Goal: Task Accomplishment & Management: Use online tool/utility

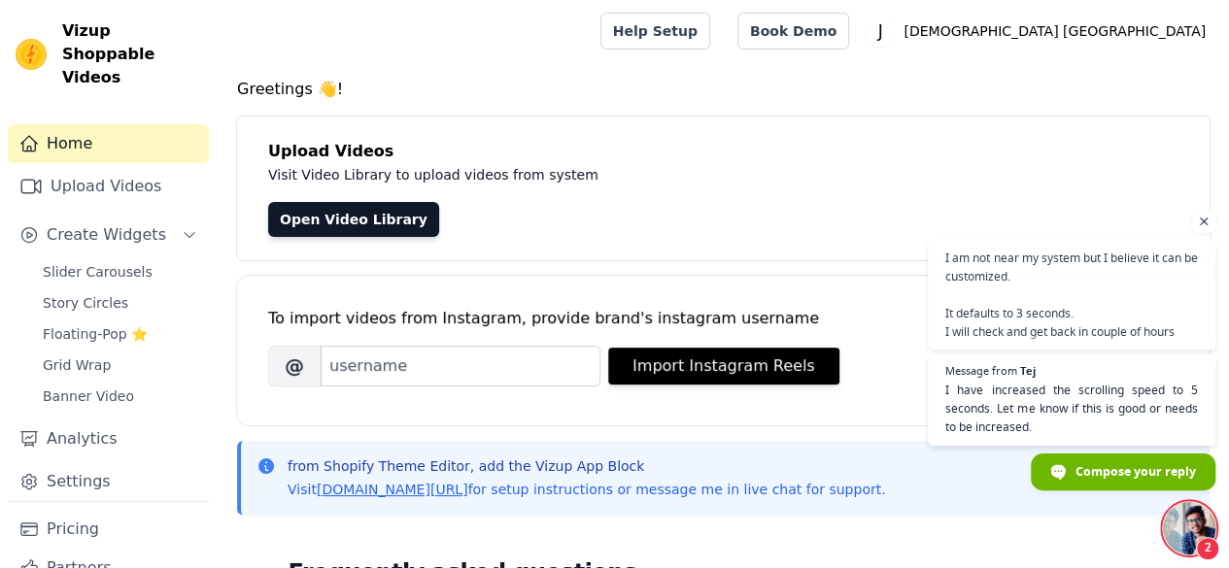
scroll to position [254, 0]
click at [82, 167] on link "Upload Videos" at bounding box center [108, 186] width 201 height 39
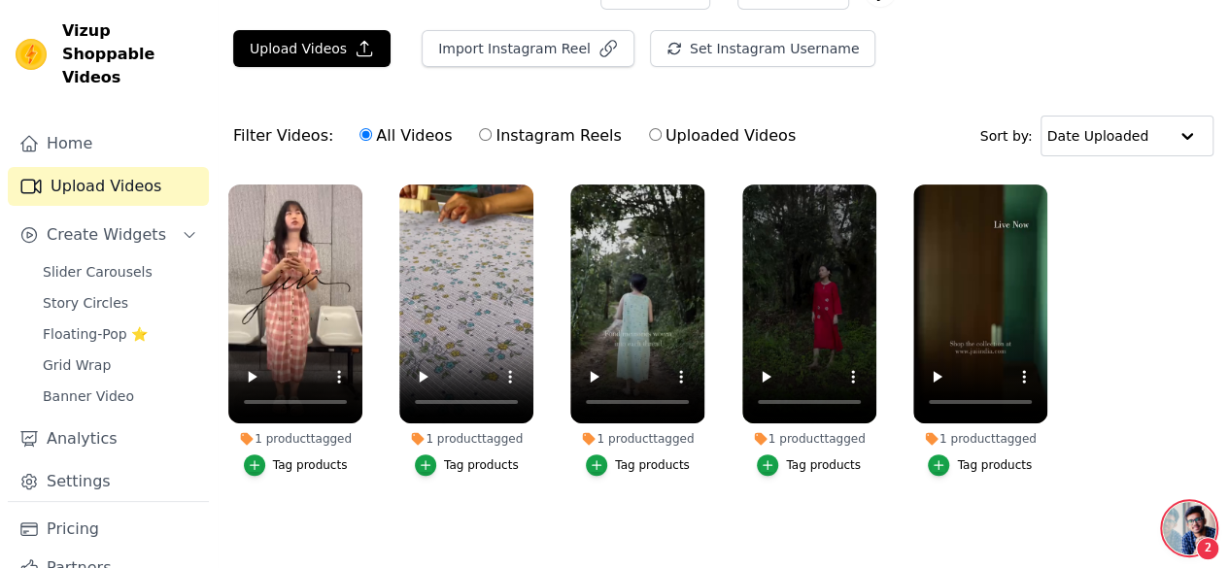
scroll to position [254, 0]
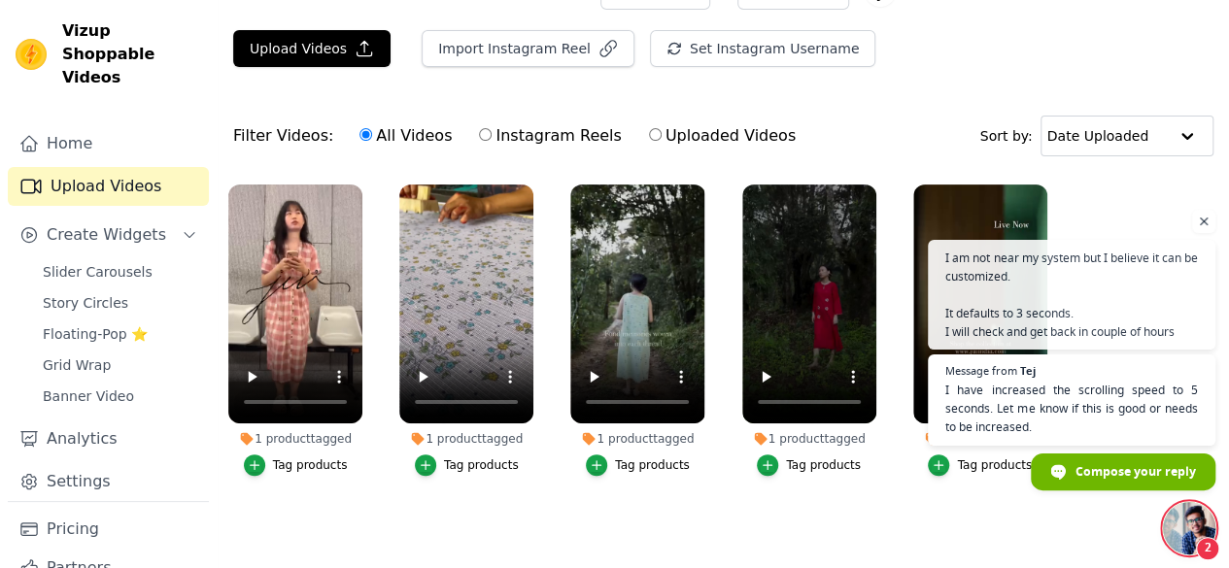
click at [446, 431] on div "1 product tagged" at bounding box center [466, 439] width 134 height 16
click at [494, 467] on label "1 product tagged Tag products" at bounding box center [466, 334] width 136 height 301
click at [420, 432] on icon at bounding box center [418, 438] width 13 height 13
click at [464, 431] on div "1 product tagged" at bounding box center [466, 439] width 134 height 16
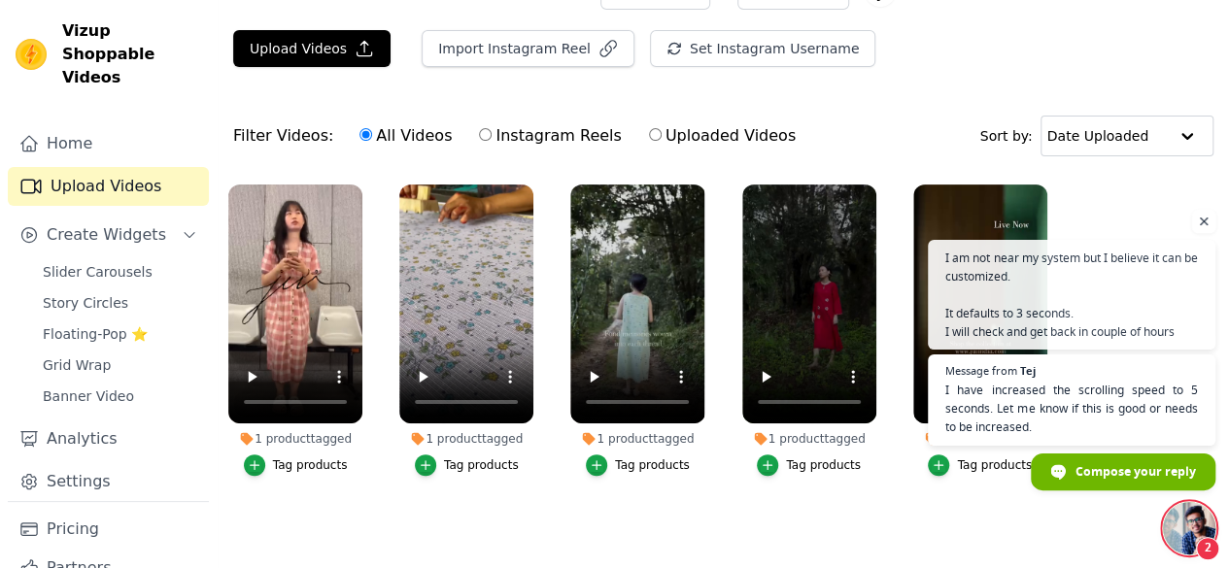
click at [1205, 222] on span "Open chat" at bounding box center [1204, 222] width 24 height 24
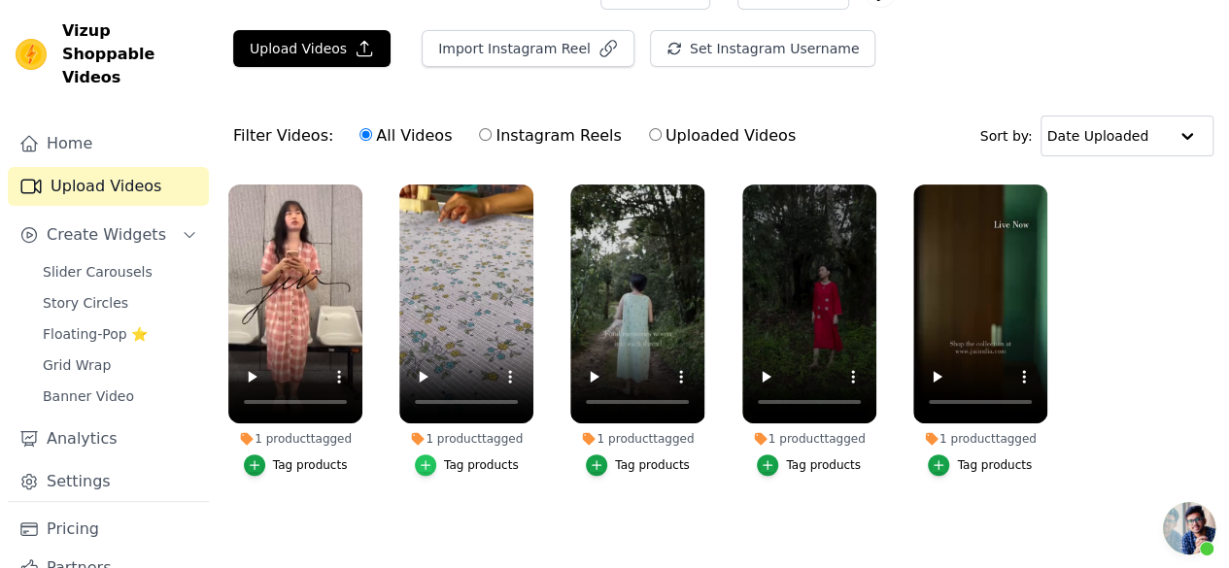
click at [428, 461] on icon "button" at bounding box center [426, 465] width 9 height 9
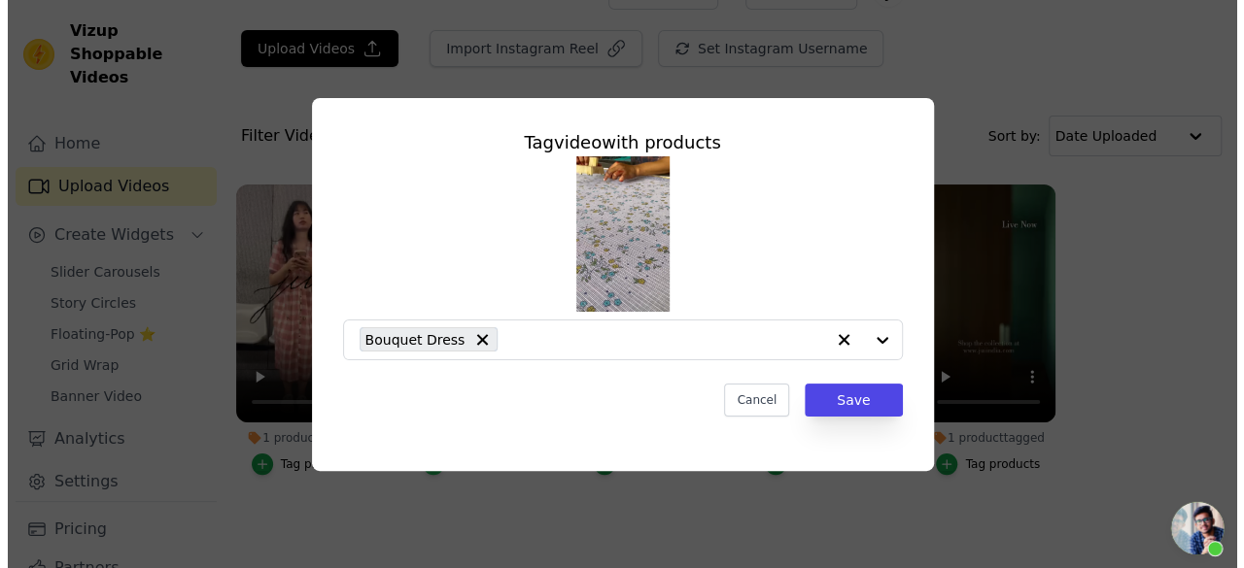
scroll to position [0, 0]
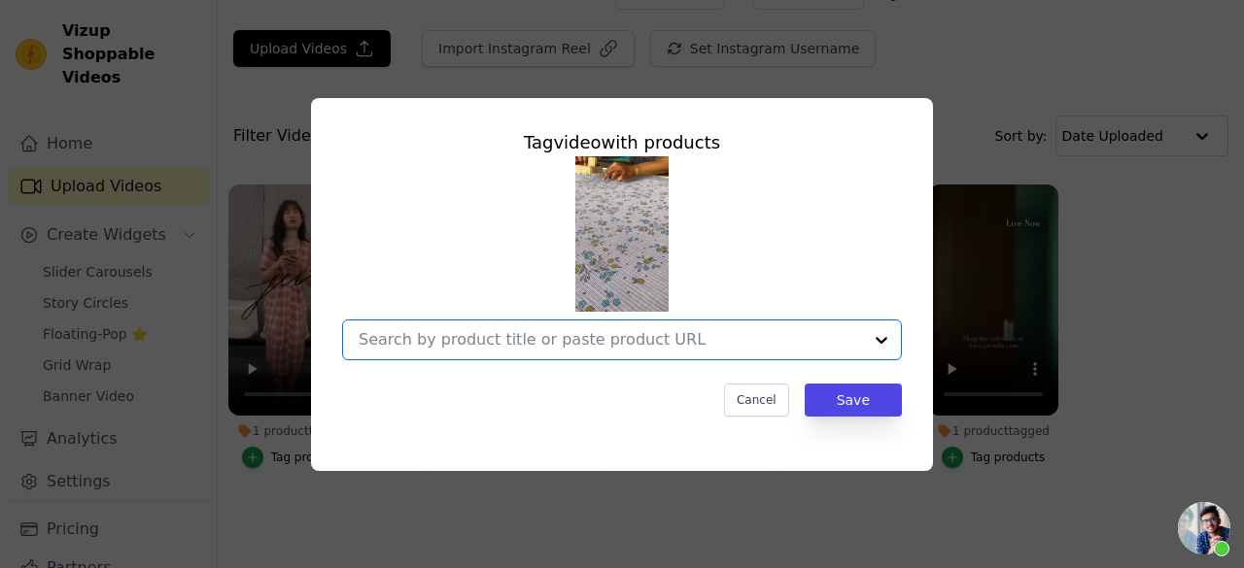
click at [677, 337] on input "1 product tagged Tag video with products Option undefined, selected. Select is …" at bounding box center [610, 339] width 503 height 18
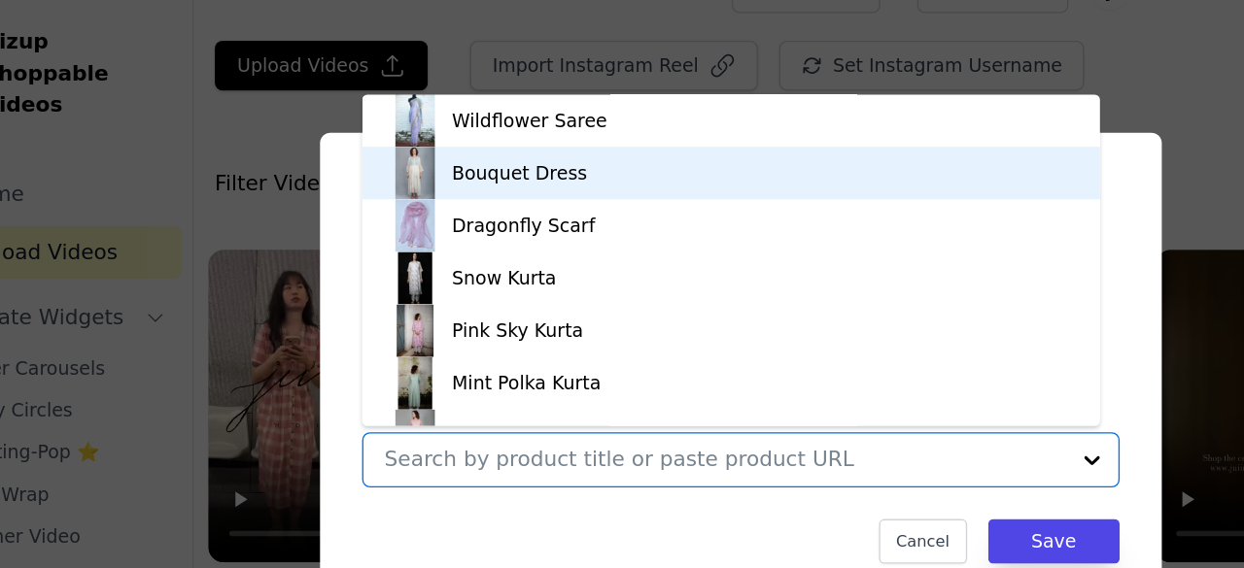
click at [478, 138] on div "Bouquet Dress" at bounding box center [614, 128] width 506 height 39
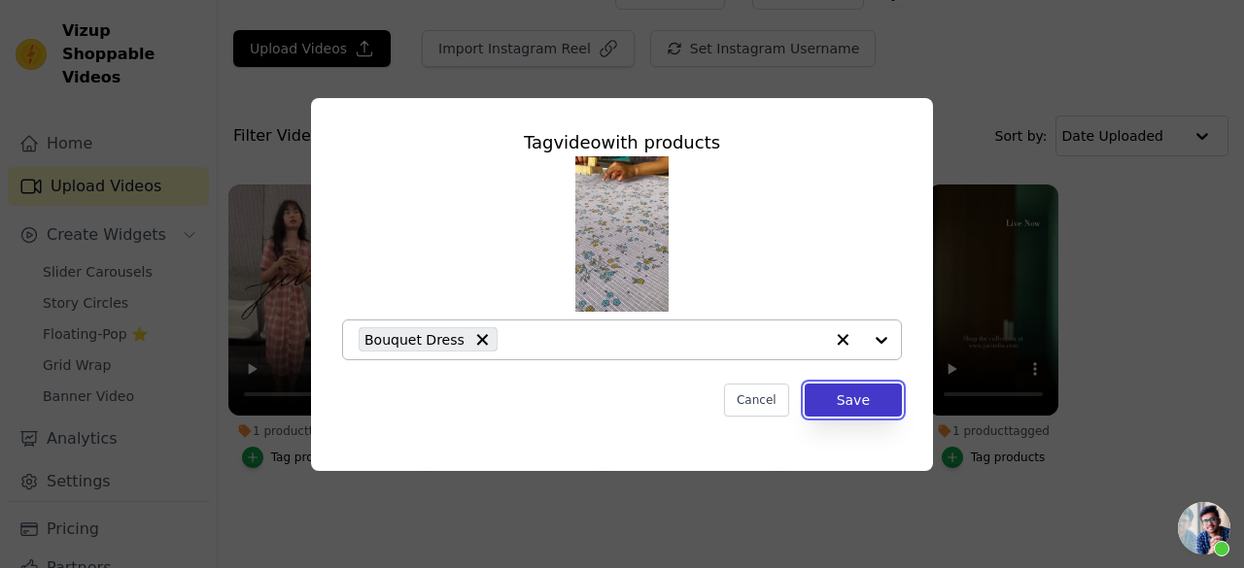
click at [861, 407] on button "Save" at bounding box center [852, 400] width 97 height 33
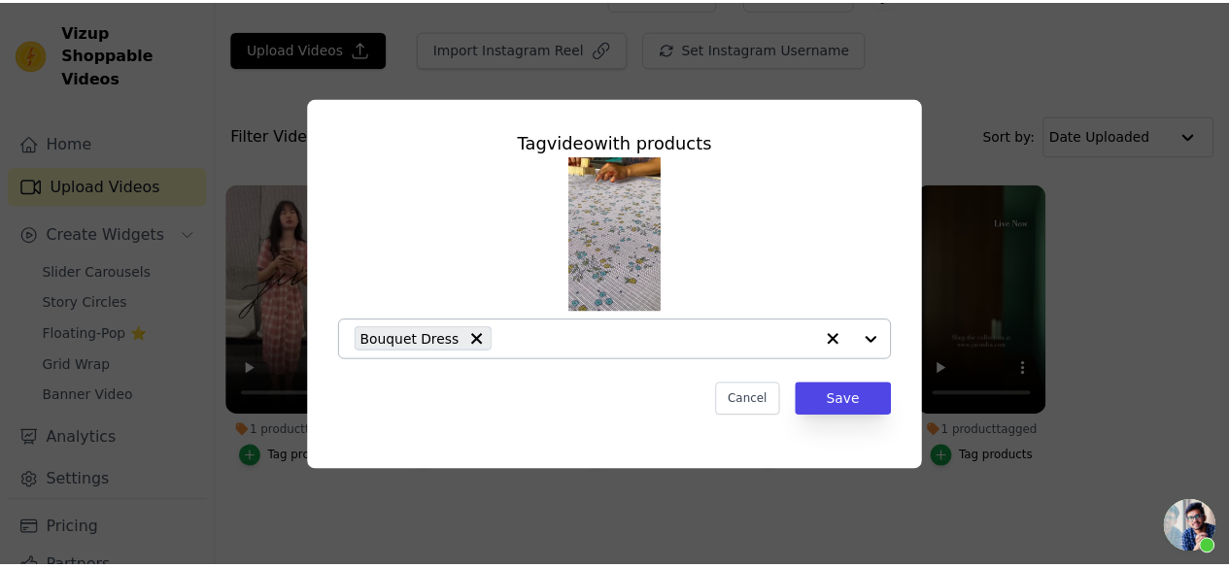
scroll to position [40, 0]
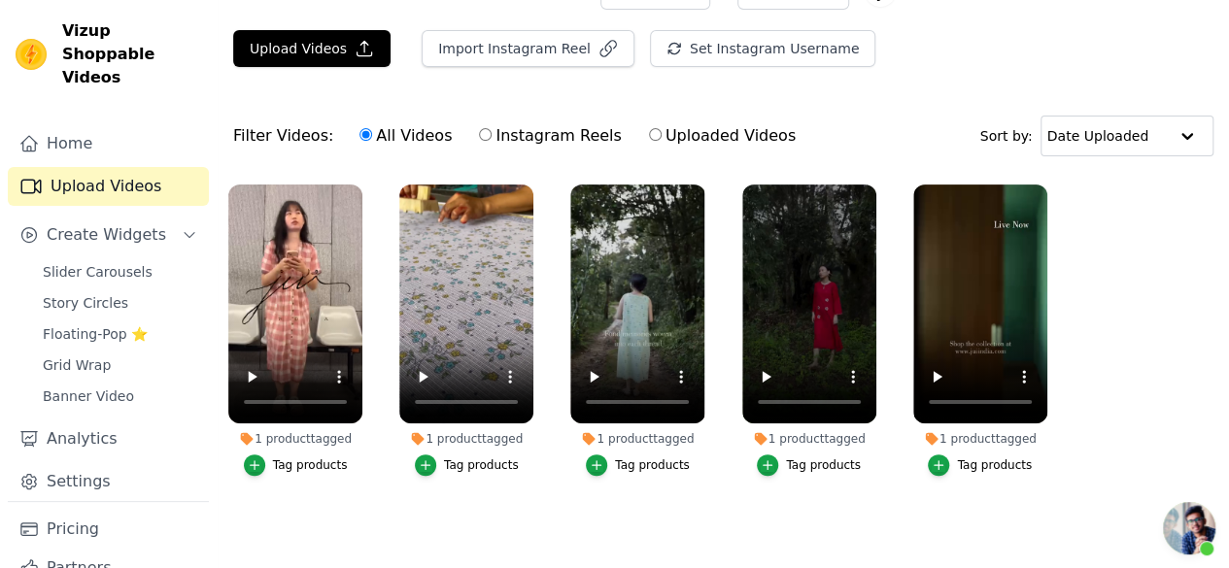
click at [287, 431] on div "1 product tagged" at bounding box center [295, 439] width 134 height 16
